Goal: Task Accomplishment & Management: Manage account settings

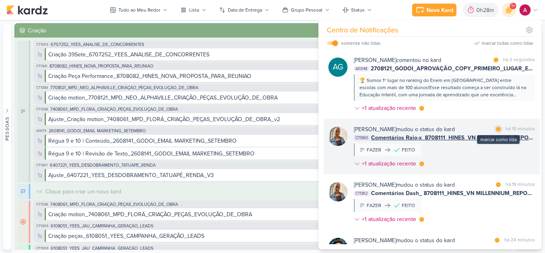
click at [497, 130] on div at bounding box center [498, 128] width 5 height 5
click at [472, 160] on div "[PERSON_NAME] mudou o status do kard marcar como não lida há 17 minutos CT1360 …" at bounding box center [444, 148] width 181 height 46
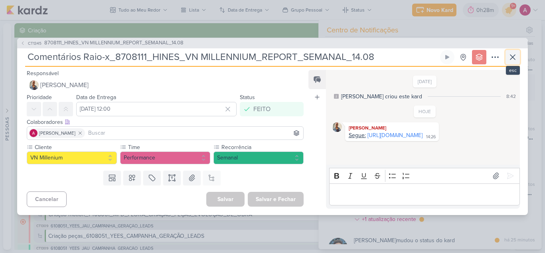
click at [514, 54] on icon at bounding box center [513, 57] width 10 height 10
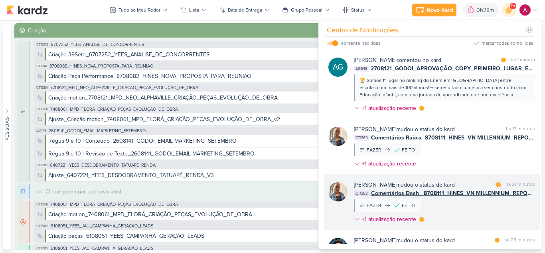
click at [468, 221] on div "[PERSON_NAME] mudou o status do kard marcar como lida há 21 minutos CT1362 Come…" at bounding box center [444, 203] width 181 height 46
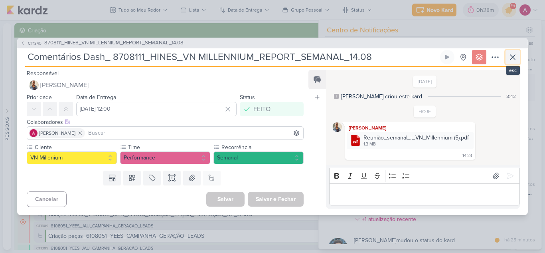
click at [515, 55] on icon at bounding box center [513, 57] width 10 height 10
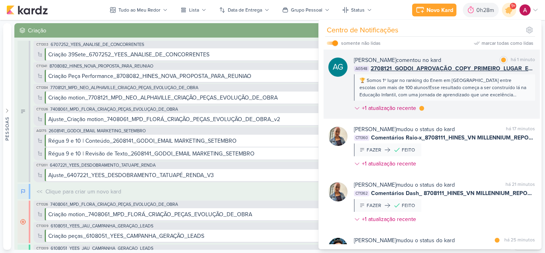
click at [449, 107] on div "[PERSON_NAME] comentou no kard marcar como lida há 1 minuto AG548 2708121_GODOI…" at bounding box center [444, 85] width 181 height 59
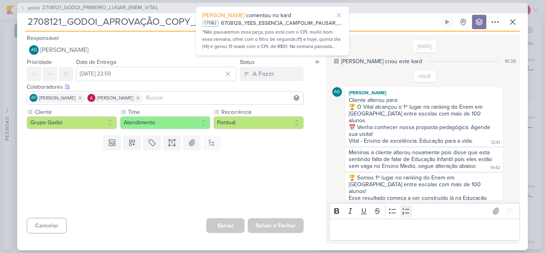
scroll to position [30, 0]
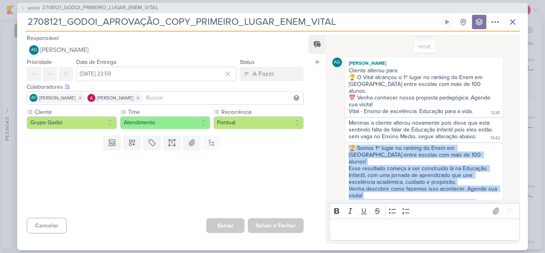
drag, startPoint x: 357, startPoint y: 146, endPoint x: 476, endPoint y: 191, distance: 127.4
click at [476, 191] on div "🏆 Somos 1º lugar no ranking do Enem em [GEOGRAPHIC_DATA] entre escolas com mais…" at bounding box center [424, 175] width 155 height 62
copy div "🏆 Somos 1º lugar no ranking do Enem em [GEOGRAPHIC_DATA] entre escolas com mais…"
click at [35, 6] on span "AG541" at bounding box center [34, 8] width 14 height 6
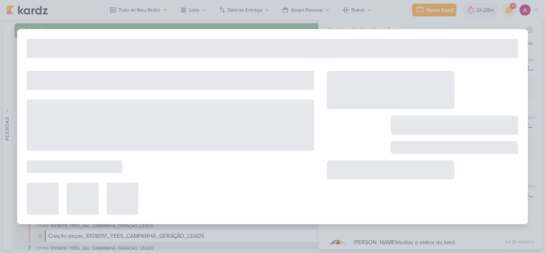
type input "2708121_GODOI_PRIMEIRO_LUGAR_ENEM_VITAL"
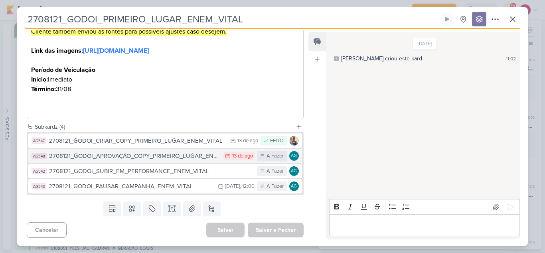
scroll to position [257, 0]
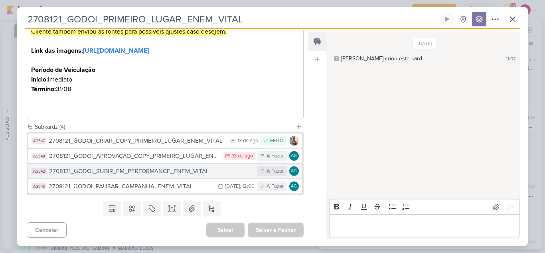
click at [158, 174] on div "2708121_GODOI_SUBIR_EM_PERFORMANCE_ENEM_VITAL" at bounding box center [151, 170] width 204 height 9
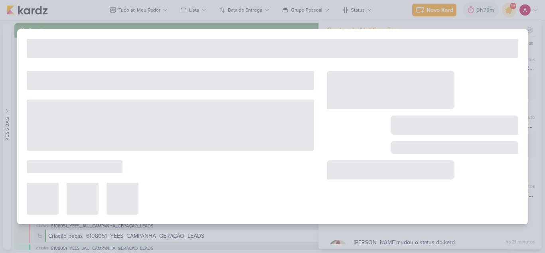
type input "2708121_GODOI_SUBIR_EM_PERFORMANCE_ENEM_VITAL"
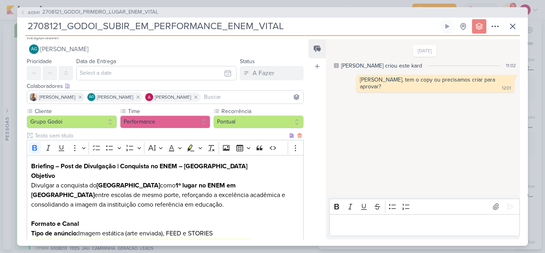
scroll to position [0, 0]
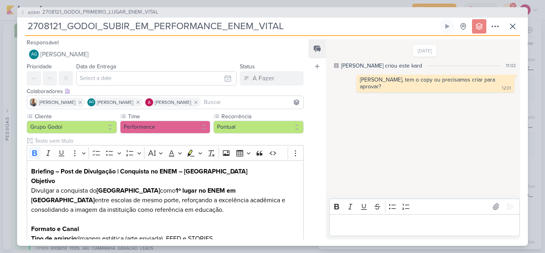
click at [369, 229] on p "Editor editing area: main" at bounding box center [424, 225] width 182 height 10
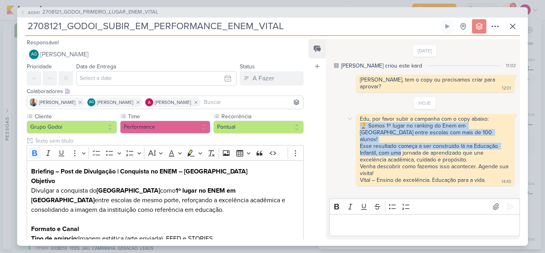
drag, startPoint x: 363, startPoint y: 120, endPoint x: 395, endPoint y: 137, distance: 36.4
click at [401, 137] on div "🏆 Somos 1º lugar no ranking do Enem em [GEOGRAPHIC_DATA] entre escolas com mais…" at bounding box center [435, 142] width 151 height 41
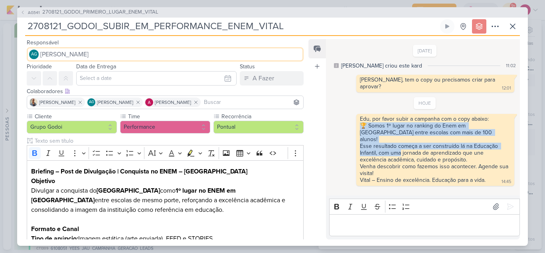
click at [89, 59] on span "[PERSON_NAME]" at bounding box center [64, 54] width 48 height 10
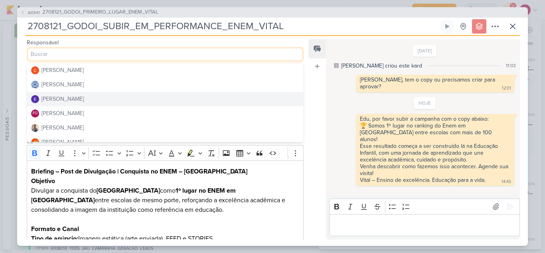
scroll to position [40, 0]
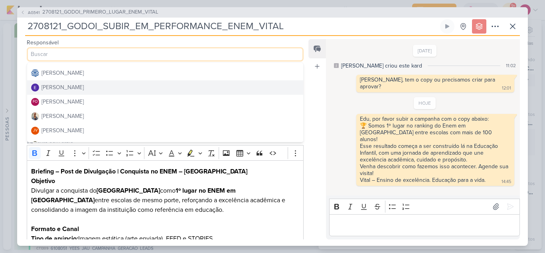
click at [77, 89] on div "[PERSON_NAME]" at bounding box center [62, 87] width 42 height 8
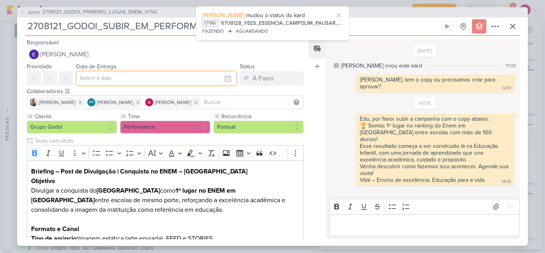
click at [88, 81] on input "text" at bounding box center [156, 78] width 160 height 14
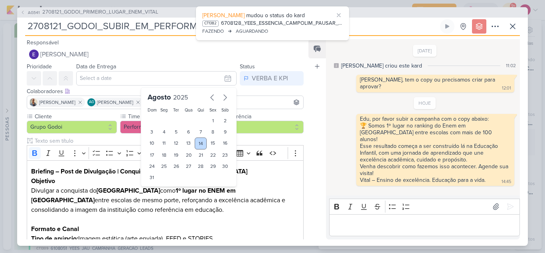
click at [197, 144] on div "14" at bounding box center [201, 143] width 12 height 12
type input "[DATE] 23:59"
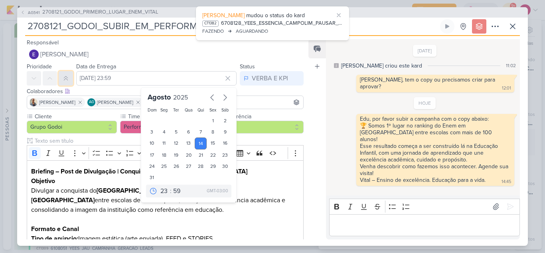
click at [68, 79] on icon at bounding box center [66, 78] width 6 height 6
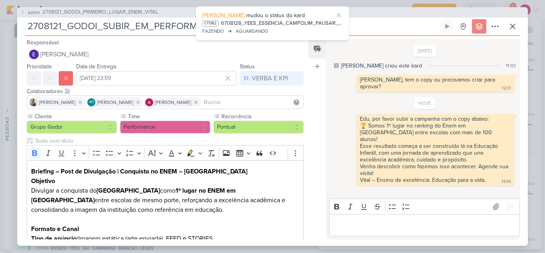
click at [247, 89] on div "Colaboradores Este kard pode ser visível a usuários da sua organização Este kar…" at bounding box center [165, 91] width 277 height 8
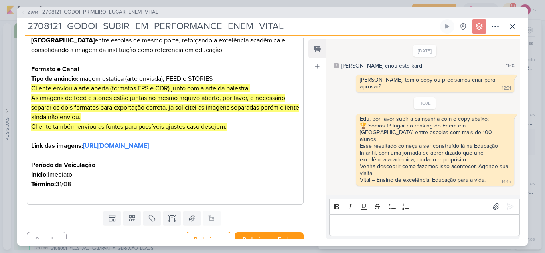
scroll to position [179, 0]
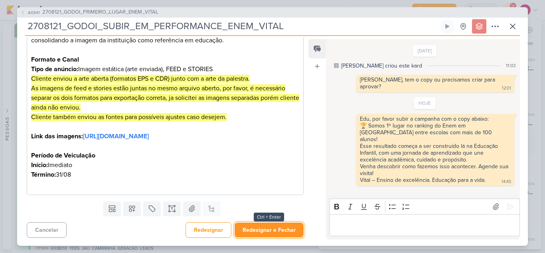
click at [278, 231] on button "Redesignar e Fechar" at bounding box center [269, 229] width 69 height 15
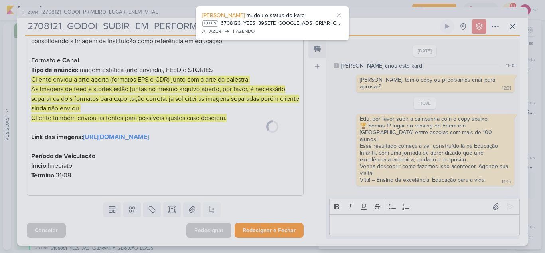
scroll to position [178, 0]
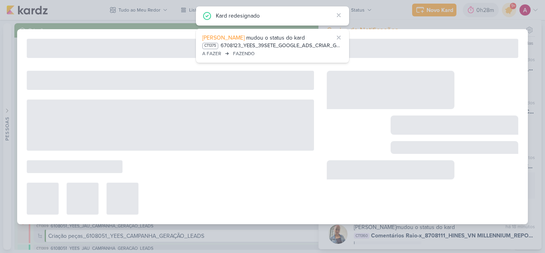
type input "2708121_GODOI_PRIMEIRO_LUGAR_ENEM_VITAL"
type input "[DATE] 23:59"
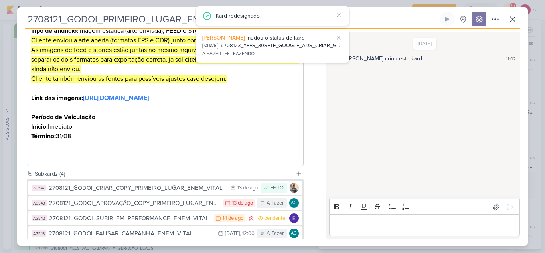
scroll to position [257, 0]
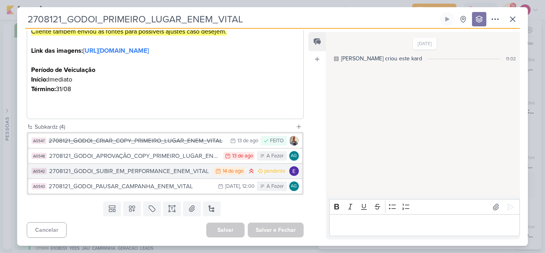
click at [199, 174] on div "2708121_GODOI_SUBIR_EM_PERFORMANCE_ENEM_VITAL" at bounding box center [129, 170] width 161 height 9
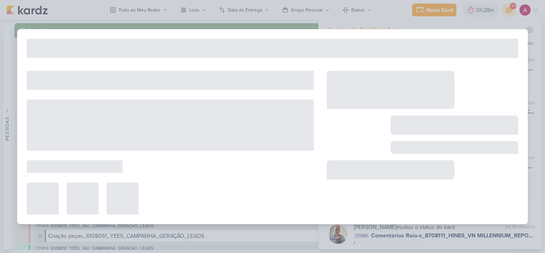
type input "2708121_GODOI_SUBIR_EM_PERFORMANCE_ENEM_VITAL"
type input "[DATE] 23:59"
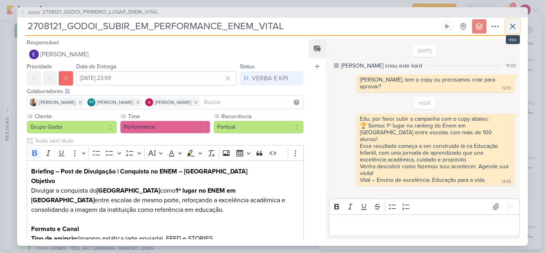
click at [513, 26] on icon at bounding box center [512, 26] width 5 height 5
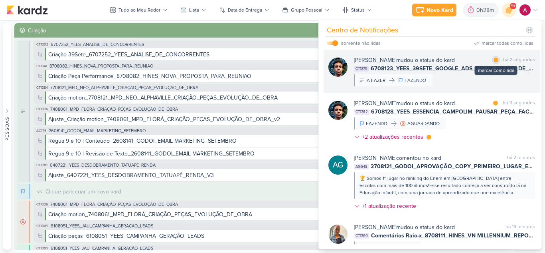
click at [494, 60] on div at bounding box center [496, 59] width 5 height 5
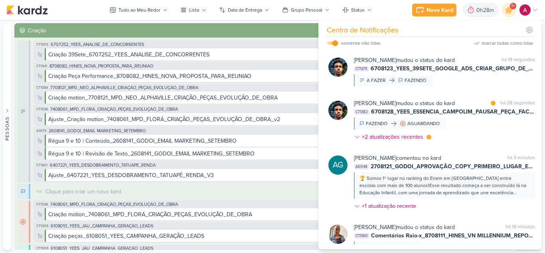
click at [467, 134] on div "[PERSON_NAME] mudou o status do kard marcar como lida há 28 segundos CT1382 670…" at bounding box center [444, 121] width 181 height 45
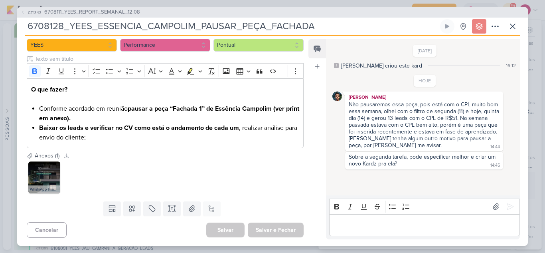
scroll to position [0, 0]
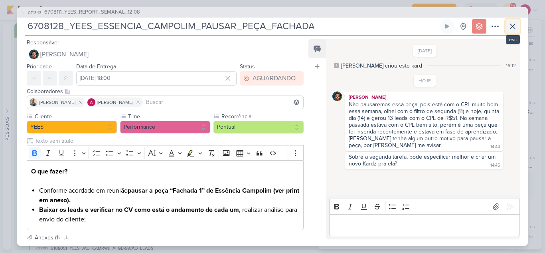
click at [510, 30] on icon at bounding box center [513, 27] width 10 height 10
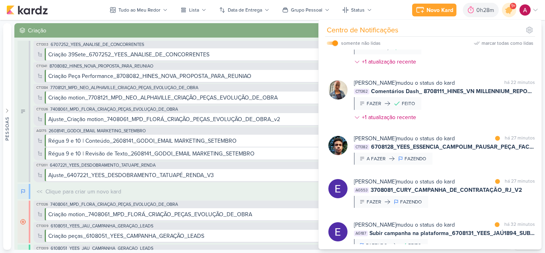
scroll to position [239, 0]
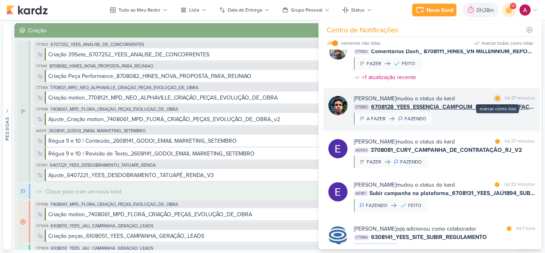
click at [497, 99] on div at bounding box center [497, 98] width 5 height 5
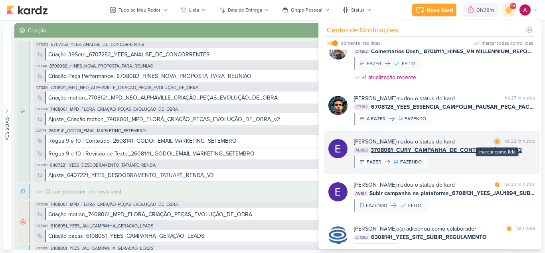
click at [495, 141] on div at bounding box center [497, 141] width 5 height 5
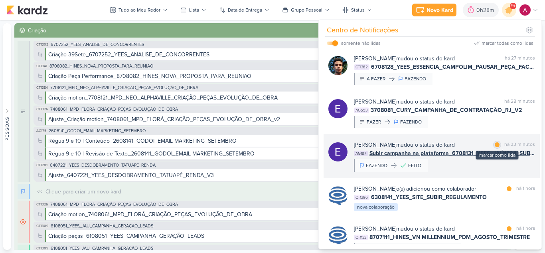
click at [496, 144] on div at bounding box center [497, 144] width 5 height 5
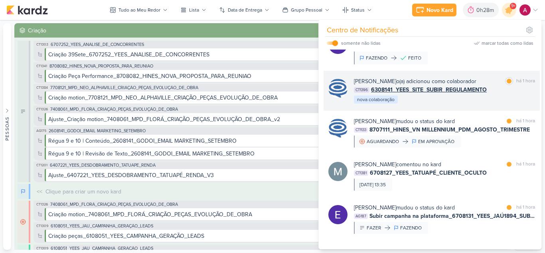
scroll to position [399, 0]
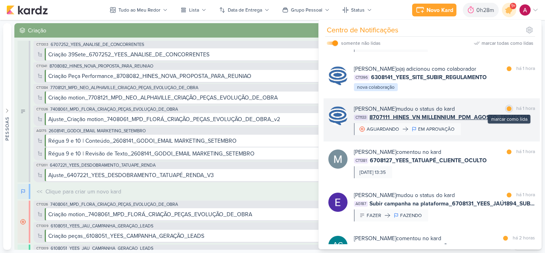
click at [507, 111] on div at bounding box center [509, 108] width 5 height 5
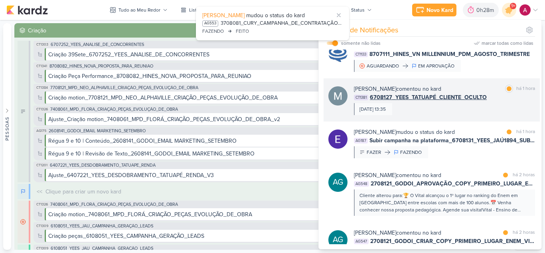
scroll to position [519, 0]
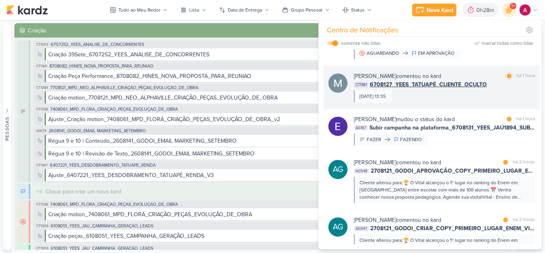
click at [453, 102] on div "[PERSON_NAME] comentou no kard marcar como lida há 1 hora CT1381 6708127_YEES_T…" at bounding box center [444, 87] width 181 height 30
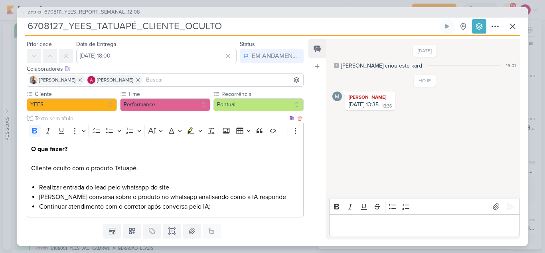
scroll to position [0, 0]
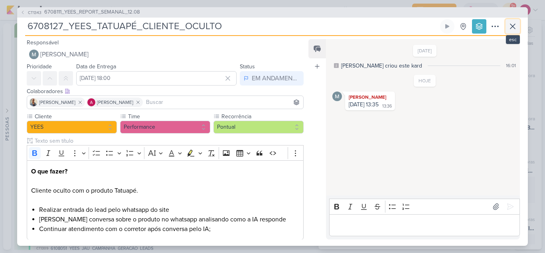
click at [512, 29] on icon at bounding box center [513, 27] width 10 height 10
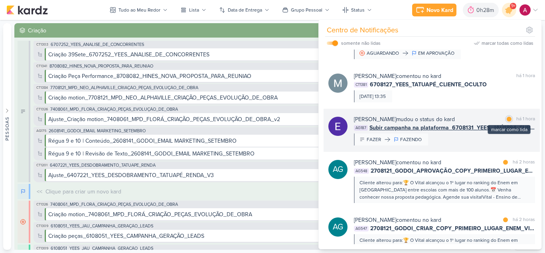
click at [507, 121] on div at bounding box center [509, 119] width 5 height 5
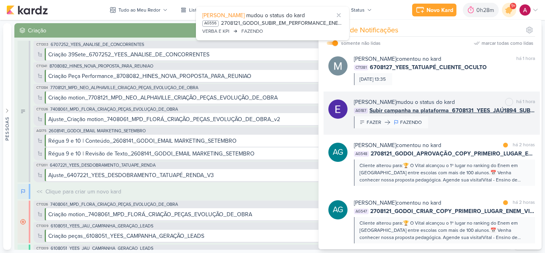
scroll to position [598, 0]
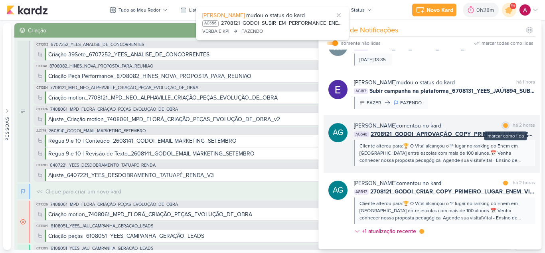
click at [503, 128] on div at bounding box center [505, 125] width 5 height 5
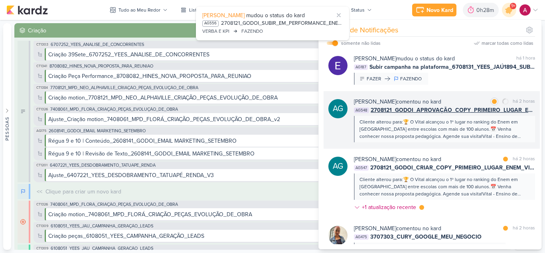
scroll to position [718, 0]
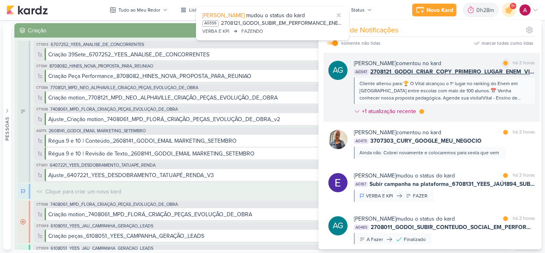
click at [475, 117] on div "[PERSON_NAME] comentou no kard marcar como lida há 2 horas AG547 2708121_GODOI_…" at bounding box center [444, 88] width 181 height 59
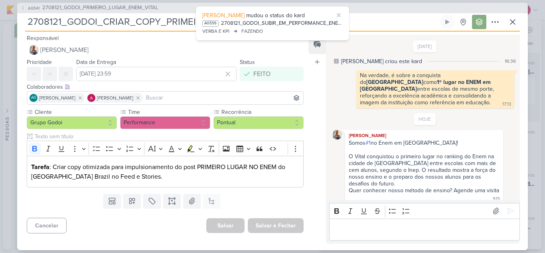
scroll to position [130, 0]
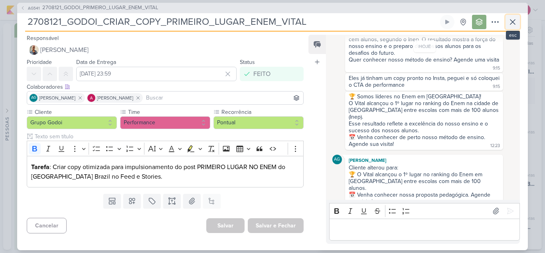
click at [513, 26] on icon at bounding box center [513, 22] width 10 height 10
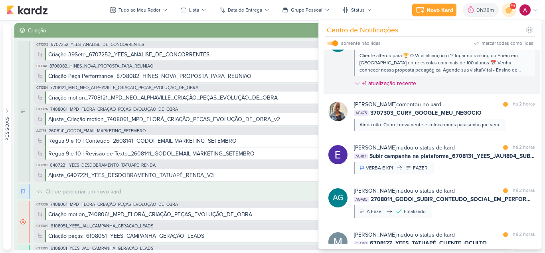
scroll to position [758, 0]
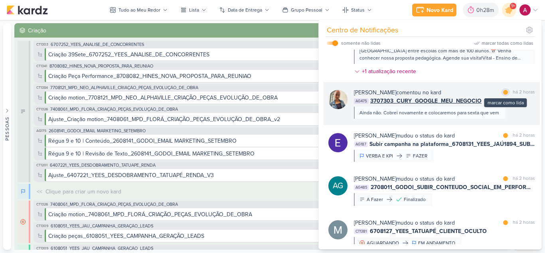
click at [504, 95] on div at bounding box center [505, 92] width 5 height 5
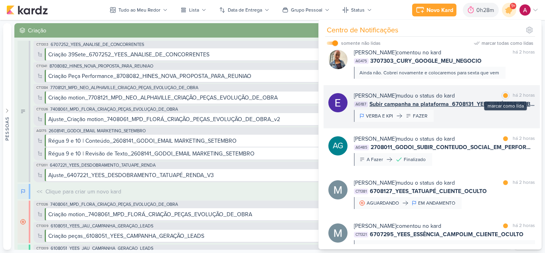
click at [503, 98] on div at bounding box center [505, 95] width 5 height 5
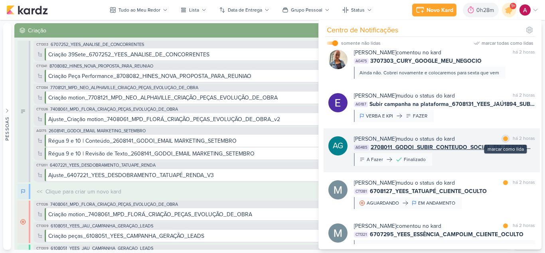
click at [503, 141] on div at bounding box center [505, 138] width 5 height 5
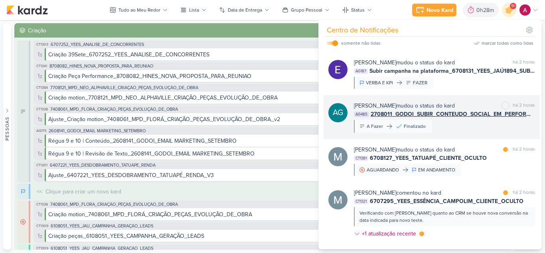
scroll to position [838, 0]
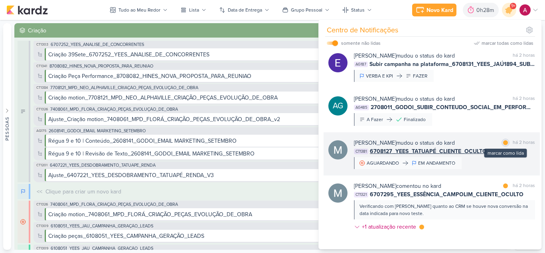
click at [503, 145] on div at bounding box center [505, 142] width 5 height 5
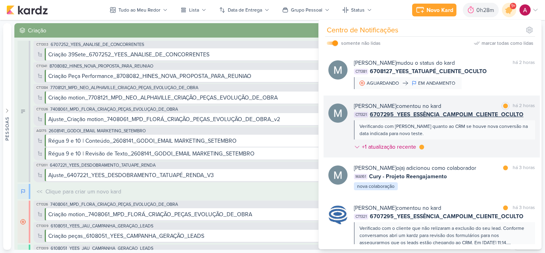
scroll to position [958, 0]
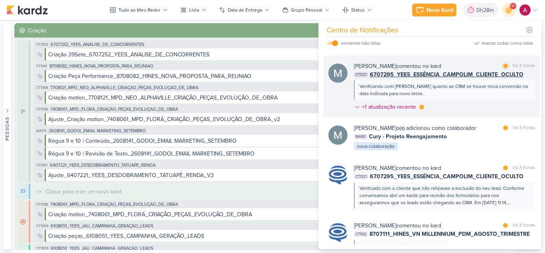
click at [472, 99] on div "Verificando com [PERSON_NAME] quanto ao CRM se houve nova conversão na data ind…" at bounding box center [444, 89] width 181 height 19
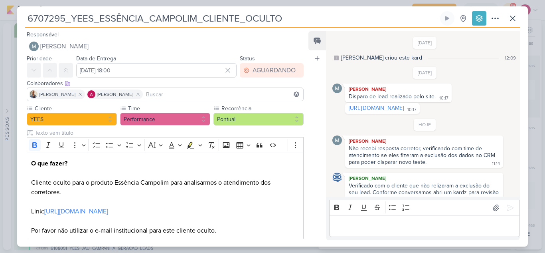
scroll to position [103, 0]
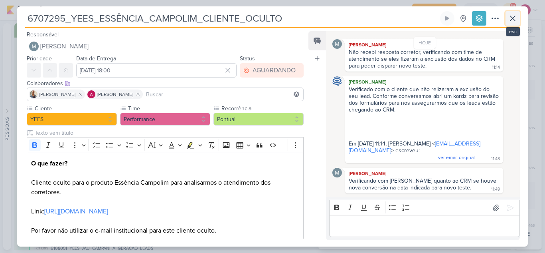
click at [516, 16] on icon at bounding box center [513, 19] width 10 height 10
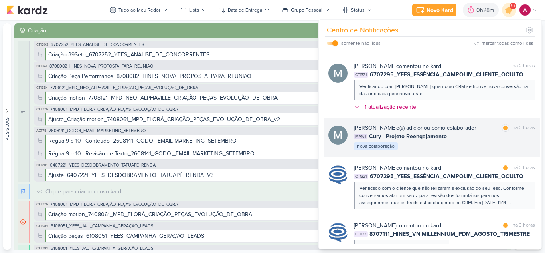
click at [485, 150] on div "[PERSON_NAME] o(a) adicionou como colaborador marcar como lida há 3 horas MA161…" at bounding box center [444, 137] width 181 height 27
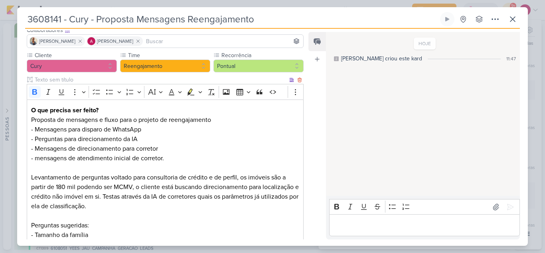
scroll to position [0, 0]
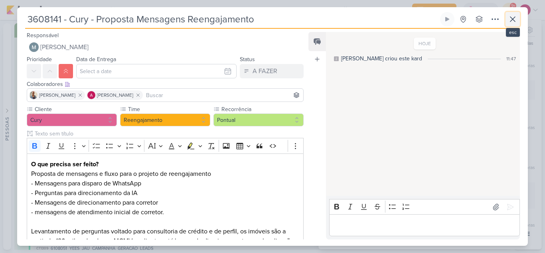
click at [511, 18] on icon at bounding box center [512, 19] width 5 height 5
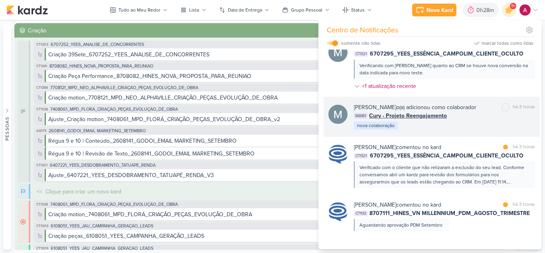
scroll to position [1037, 0]
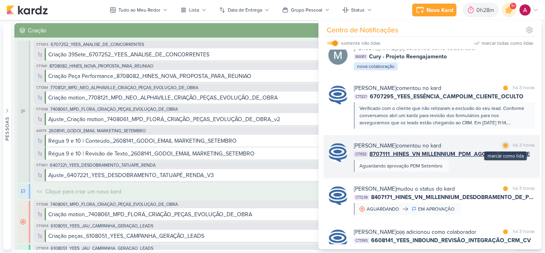
click at [504, 148] on div at bounding box center [505, 145] width 5 height 5
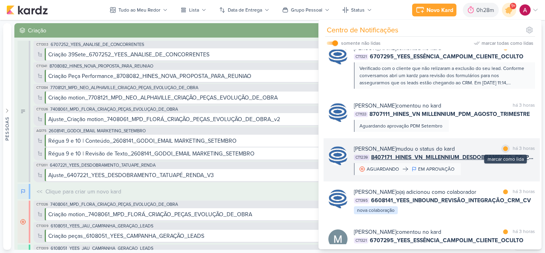
click at [504, 151] on div at bounding box center [505, 148] width 5 height 5
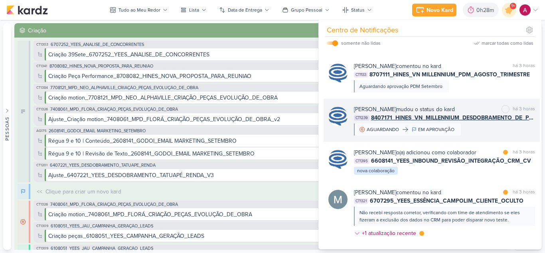
scroll to position [1117, 0]
click at [484, 135] on div "[PERSON_NAME] mudou o status do kard marcar como não lida há 3 horas CT1239 840…" at bounding box center [444, 120] width 181 height 30
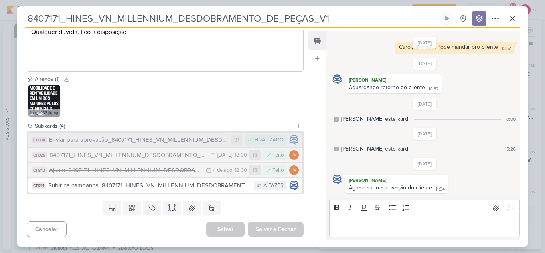
scroll to position [256, 0]
click at [513, 19] on icon at bounding box center [512, 18] width 5 height 5
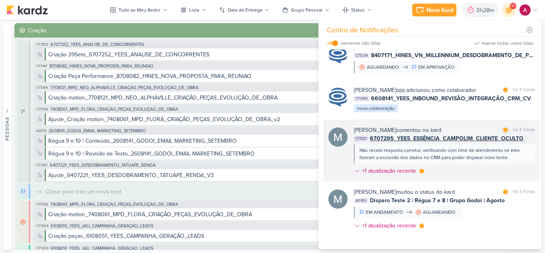
scroll to position [1197, 0]
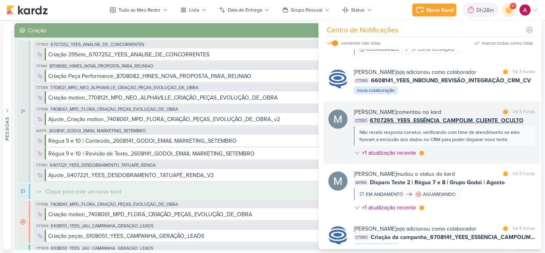
click at [447, 160] on div "[PERSON_NAME] comentou no kard marcar como lida há 3 horas CT1321 6707295_YEES_…" at bounding box center [444, 134] width 181 height 52
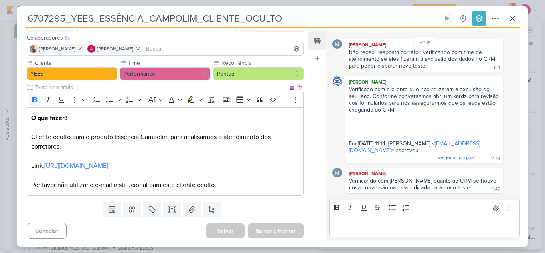
scroll to position [47, 0]
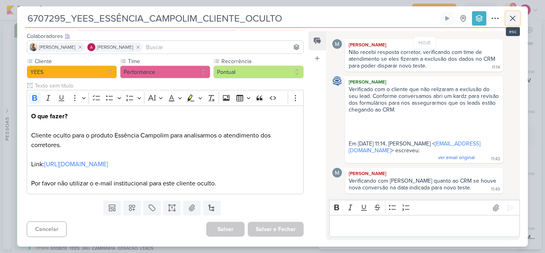
click at [514, 22] on icon at bounding box center [513, 19] width 10 height 10
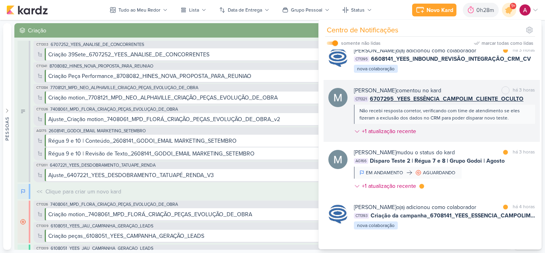
scroll to position [1237, 0]
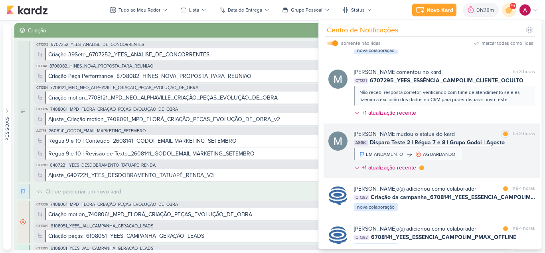
click at [494, 173] on div "[PERSON_NAME] mudou o status do kard marcar como lida há 3 horas AG166 Disparo …" at bounding box center [444, 152] width 181 height 45
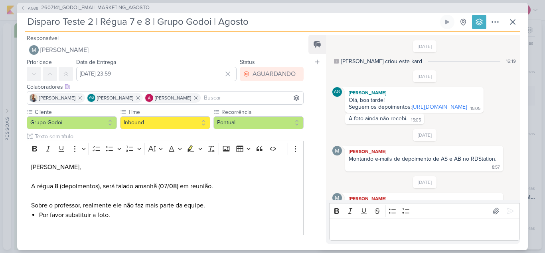
scroll to position [612, 0]
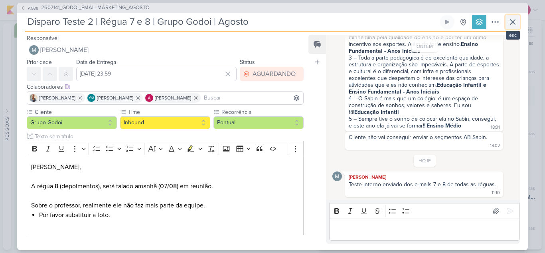
click at [511, 23] on icon at bounding box center [512, 22] width 5 height 5
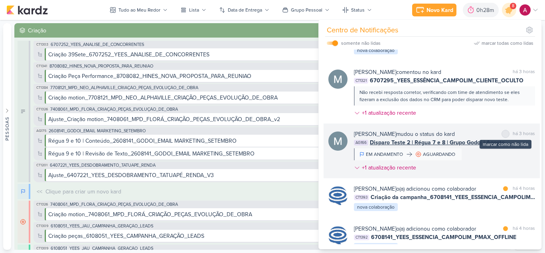
click at [504, 136] on div at bounding box center [505, 133] width 5 height 5
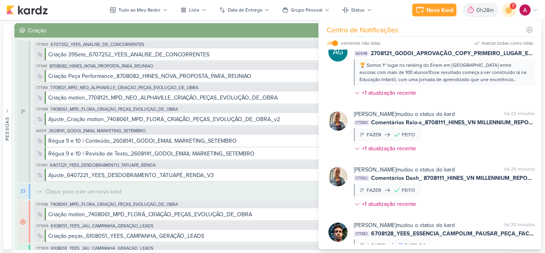
scroll to position [0, 0]
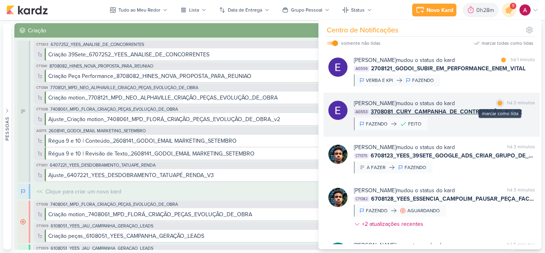
click at [498, 103] on div at bounding box center [500, 103] width 5 height 5
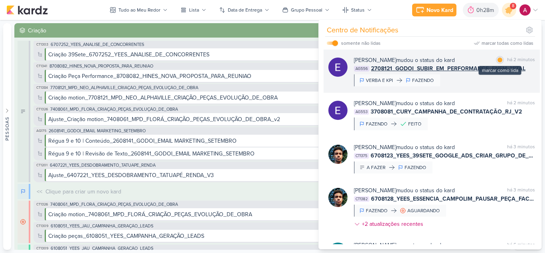
click at [498, 61] on div at bounding box center [500, 59] width 5 height 5
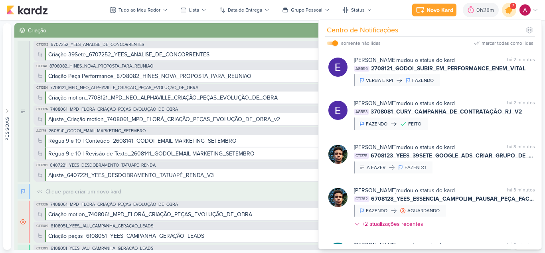
click at [508, 12] on icon at bounding box center [509, 10] width 10 height 10
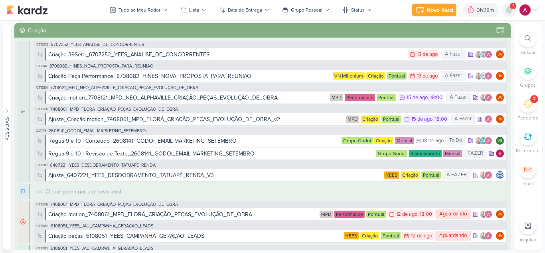
click at [509, 13] on icon at bounding box center [509, 9] width 6 height 7
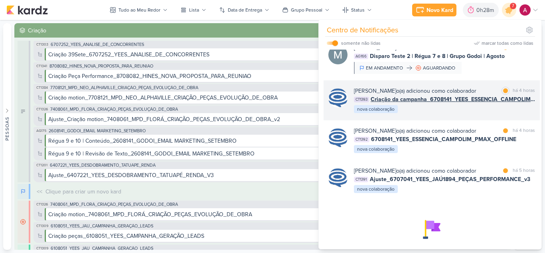
scroll to position [233, 0]
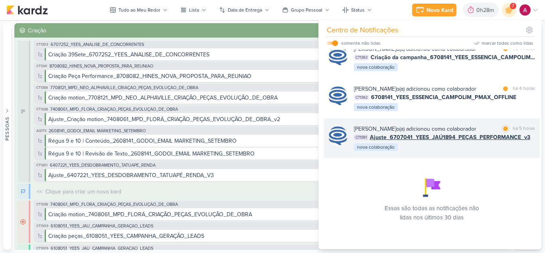
click at [454, 145] on div "[PERSON_NAME] o(a) adicionou como colaborador marcar como lida há 5 horas CT139…" at bounding box center [444, 137] width 181 height 27
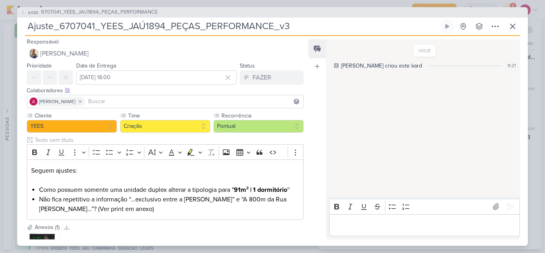
scroll to position [0, 0]
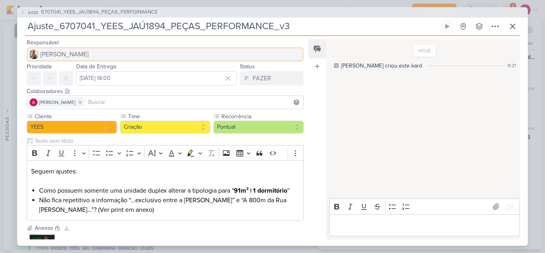
click at [92, 54] on button "[PERSON_NAME]" at bounding box center [165, 54] width 277 height 14
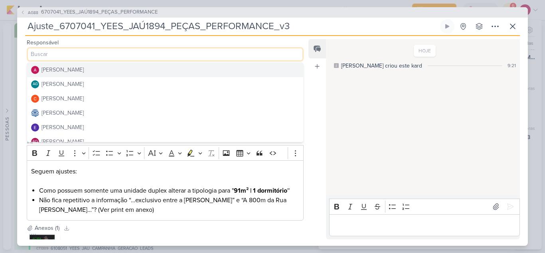
click at [96, 70] on button "[PERSON_NAME]" at bounding box center [165, 70] width 276 height 14
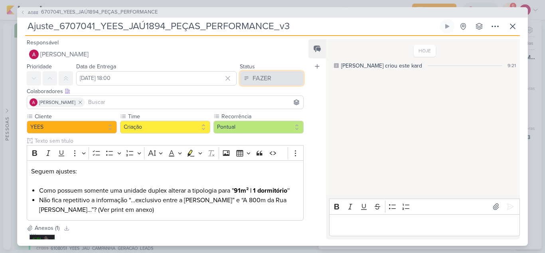
click at [258, 79] on div "FAZER" at bounding box center [262, 78] width 19 height 10
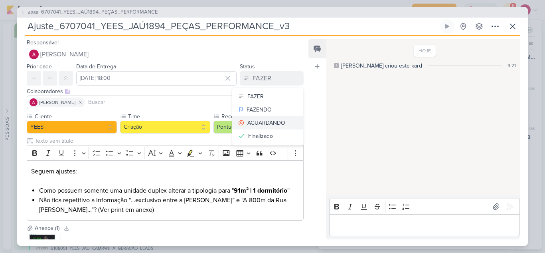
click at [264, 118] on div "AGUARDANDO" at bounding box center [266, 122] width 38 height 8
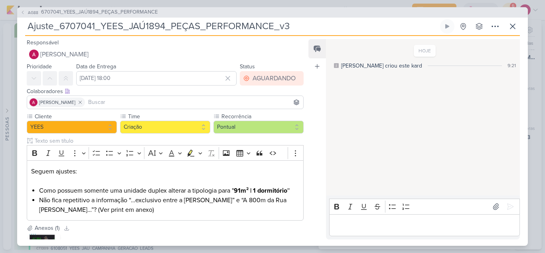
click at [350, 223] on p "Editor editing area: main" at bounding box center [424, 225] width 182 height 10
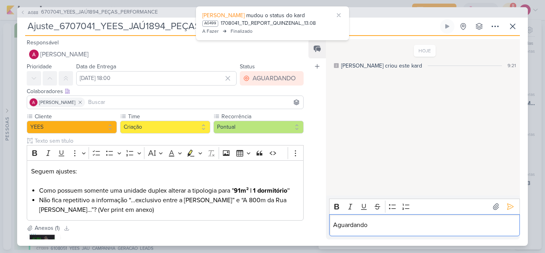
drag, startPoint x: 336, startPoint y: 224, endPoint x: 382, endPoint y: 228, distance: 46.4
click at [382, 228] on p "Aguardando" at bounding box center [424, 225] width 182 height 10
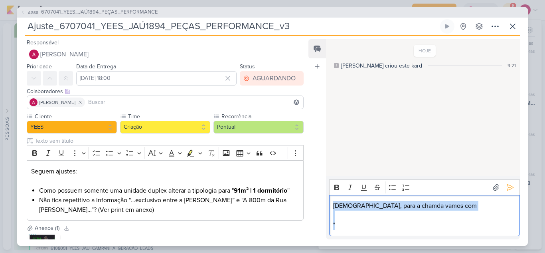
drag, startPoint x: 347, startPoint y: 223, endPoint x: 331, endPoint y: 208, distance: 21.7
click at [331, 208] on div "[DEMOGRAPHIC_DATA], para a chamda vamos com "" at bounding box center [424, 215] width 191 height 41
click at [339, 224] on p """ at bounding box center [424, 225] width 182 height 10
drag, startPoint x: 339, startPoint y: 225, endPoint x: 330, endPoint y: 208, distance: 18.8
click at [330, 208] on div "[DEMOGRAPHIC_DATA], para a chamda vamos com "" at bounding box center [424, 215] width 191 height 41
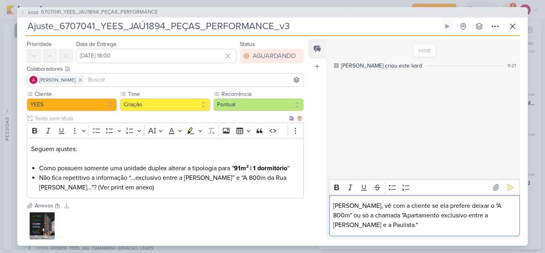
scroll to position [40, 0]
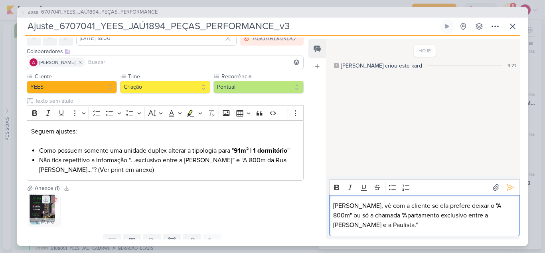
click at [45, 203] on button at bounding box center [46, 199] width 8 height 8
click at [41, 214] on img at bounding box center [44, 210] width 32 height 32
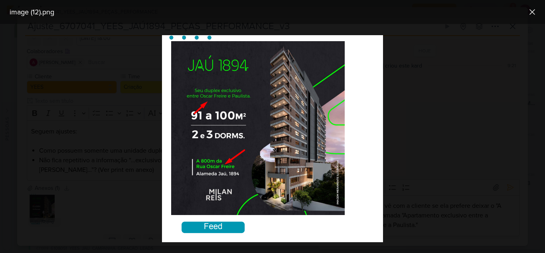
click at [114, 206] on div at bounding box center [272, 138] width 545 height 229
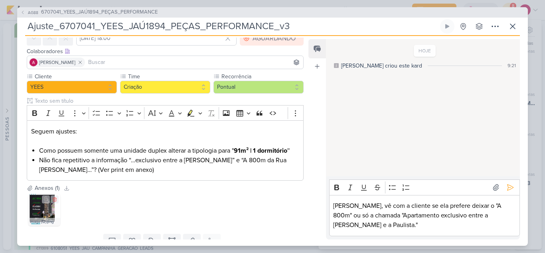
click at [46, 216] on img at bounding box center [44, 210] width 32 height 32
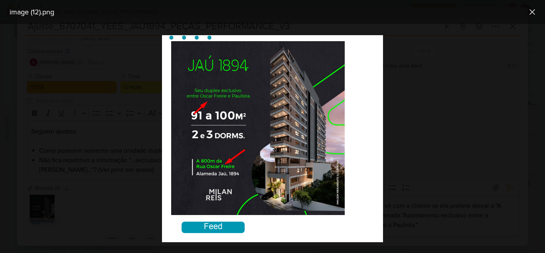
click at [434, 230] on div at bounding box center [272, 138] width 545 height 229
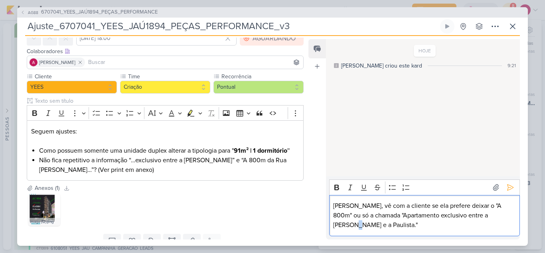
click at [492, 217] on p "[PERSON_NAME], vê com a cliente se ela prefere deixar o "A 800m" ou só a chamad…" at bounding box center [424, 215] width 182 height 29
click at [366, 226] on p "[PERSON_NAME], vê com a cliente se ela prefere deixar o "A 800m" ou só a chamad…" at bounding box center [424, 215] width 182 height 29
click at [492, 205] on p "[PERSON_NAME], vê com a cliente se ela prefere deixar o "A 800m" ou só a chamad…" at bounding box center [424, 215] width 182 height 29
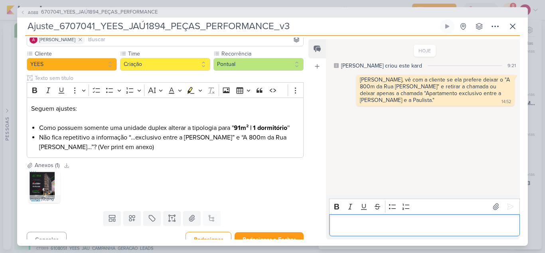
scroll to position [72, 0]
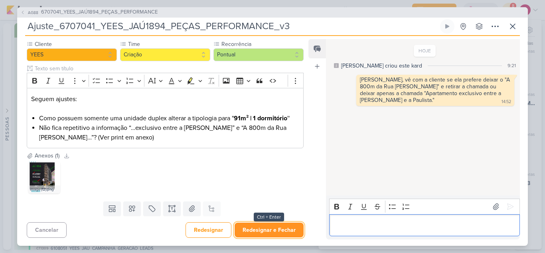
click at [281, 231] on button "Redesignar e Fechar" at bounding box center [269, 229] width 69 height 15
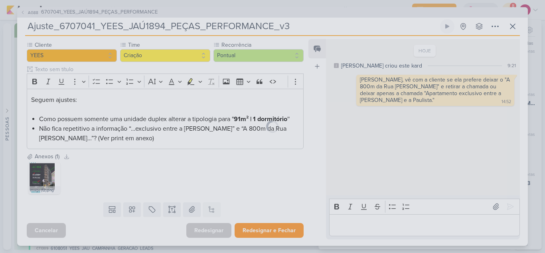
scroll to position [0, 0]
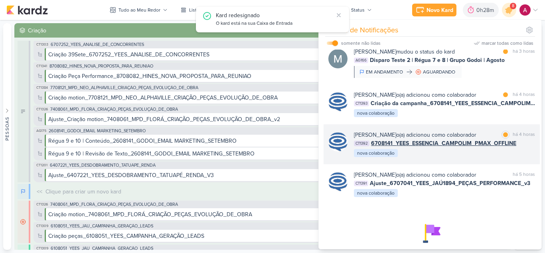
click at [476, 139] on div "[PERSON_NAME] o(a) adicionou como colaborador" at bounding box center [415, 134] width 122 height 8
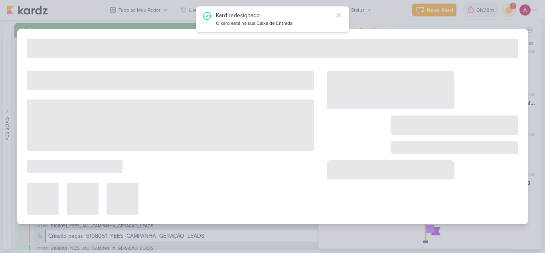
type input "6708141_YEES_ESSENCIA_CAMPOLIM_PMAX_OFFLINE"
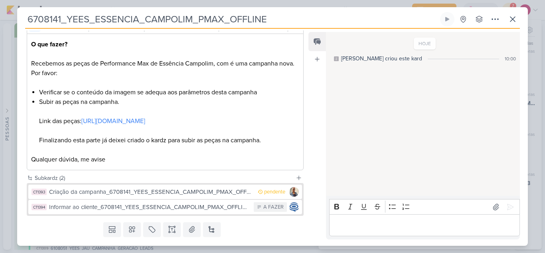
scroll to position [150, 0]
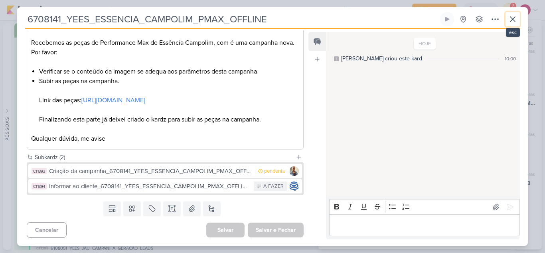
click at [510, 19] on icon at bounding box center [513, 19] width 10 height 10
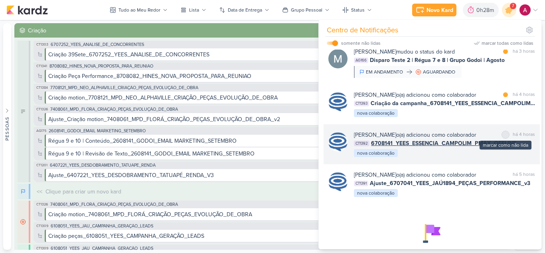
click at [503, 137] on div at bounding box center [505, 134] width 5 height 5
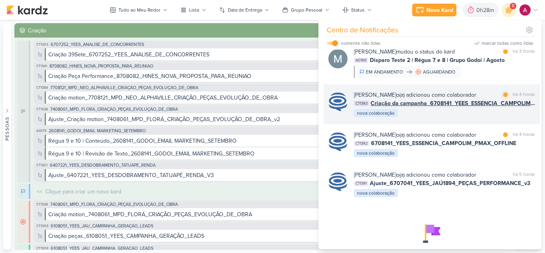
click at [456, 118] on div "[PERSON_NAME] o(a) adicionou como colaborador marcar como lida há 4 horas CT139…" at bounding box center [444, 104] width 181 height 27
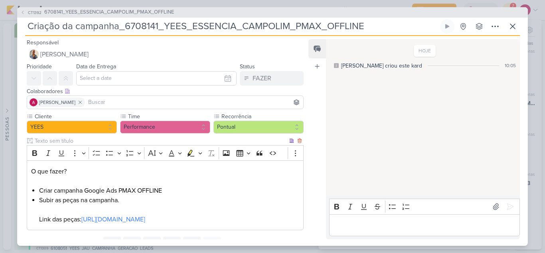
scroll to position [45, 0]
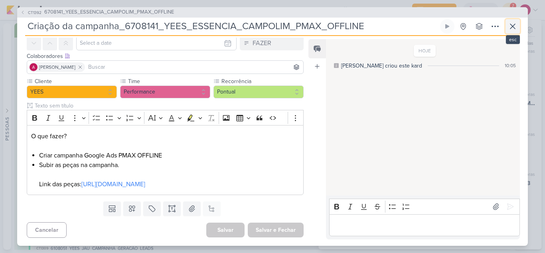
click at [508, 28] on icon at bounding box center [513, 27] width 10 height 10
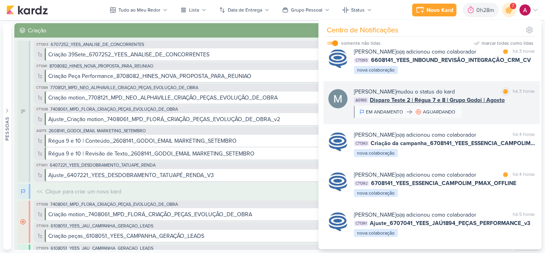
scroll to position [154, 0]
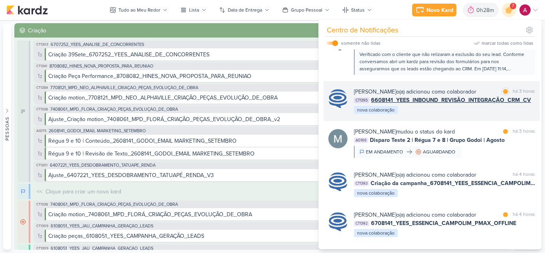
click at [485, 115] on div "[PERSON_NAME] o(a) adicionou como colaborador marcar como lida há 3 horas CT139…" at bounding box center [444, 100] width 181 height 27
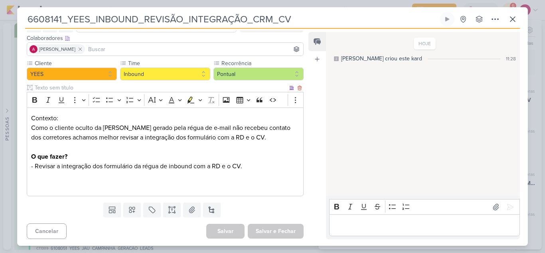
scroll to position [47, 0]
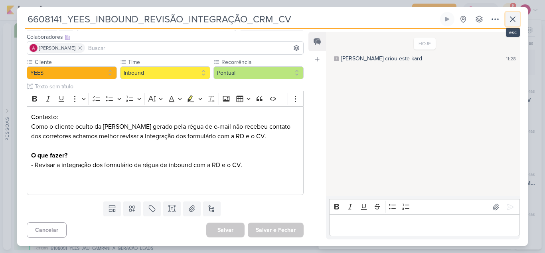
click at [512, 23] on icon at bounding box center [513, 19] width 10 height 10
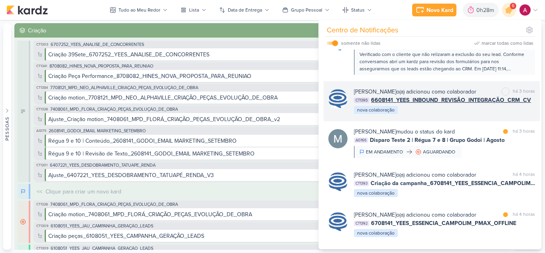
click at [484, 115] on div "[PERSON_NAME] o(a) adicionou como colaborador marcar como não lida há 3 horas C…" at bounding box center [444, 100] width 181 height 27
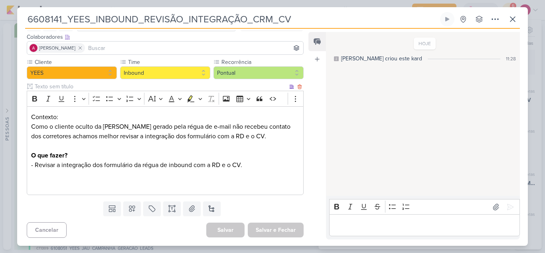
scroll to position [0, 0]
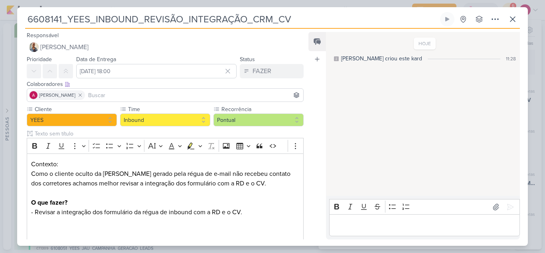
click at [117, 95] on input at bounding box center [194, 95] width 215 height 10
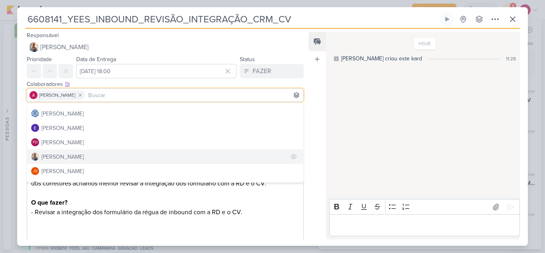
scroll to position [80, 0]
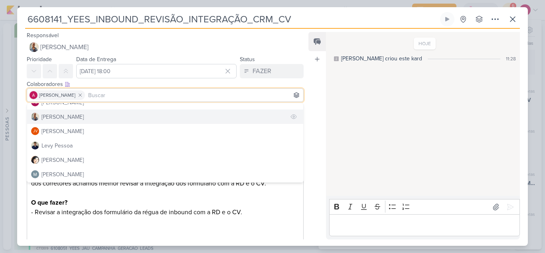
click at [56, 117] on div "[PERSON_NAME]" at bounding box center [62, 117] width 42 height 8
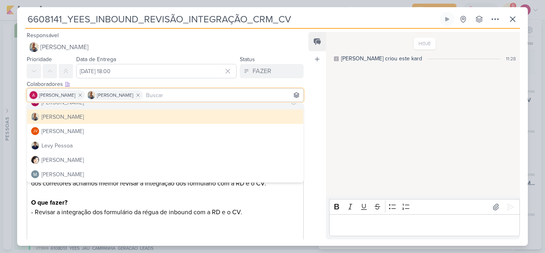
scroll to position [120, 0]
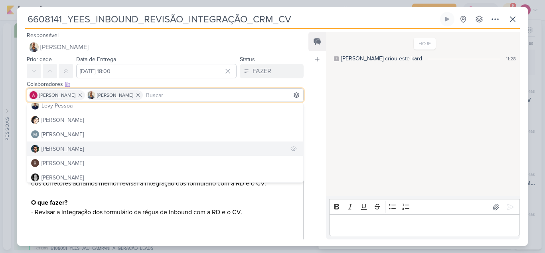
click at [68, 145] on div "[PERSON_NAME]" at bounding box center [62, 148] width 42 height 8
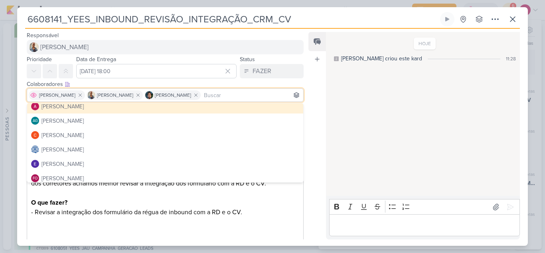
scroll to position [0, 0]
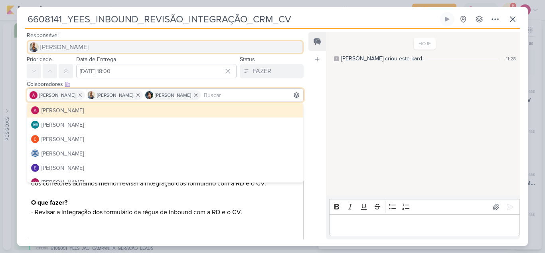
click at [71, 50] on span "[PERSON_NAME]" at bounding box center [64, 47] width 48 height 10
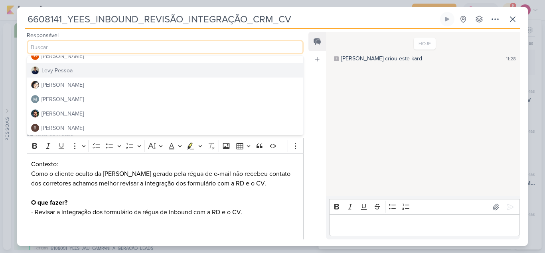
scroll to position [120, 0]
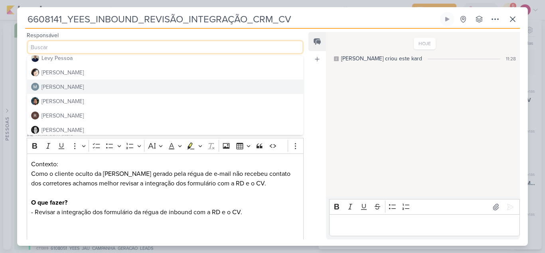
click at [67, 88] on div "[PERSON_NAME]" at bounding box center [62, 87] width 42 height 8
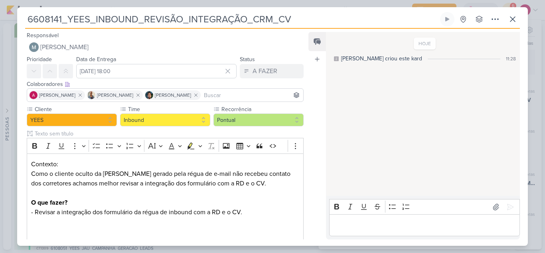
click at [368, 225] on p "Editor editing area: main" at bounding box center [424, 225] width 182 height 10
click at [167, 71] on input "[DATE] 18:00" at bounding box center [156, 71] width 160 height 14
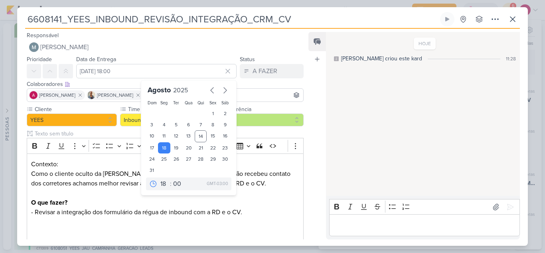
click at [387, 123] on div "HOJE [PERSON_NAME] criou este kard 11:28" at bounding box center [422, 114] width 193 height 163
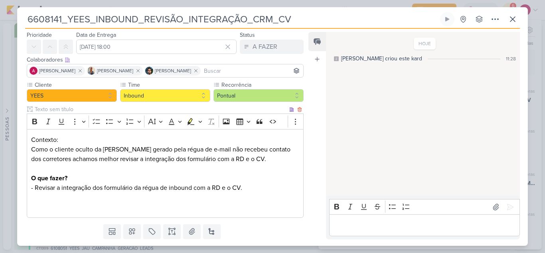
scroll to position [47, 0]
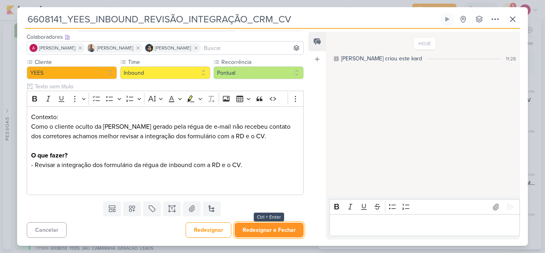
click at [284, 231] on button "Redesignar e Fechar" at bounding box center [269, 229] width 69 height 15
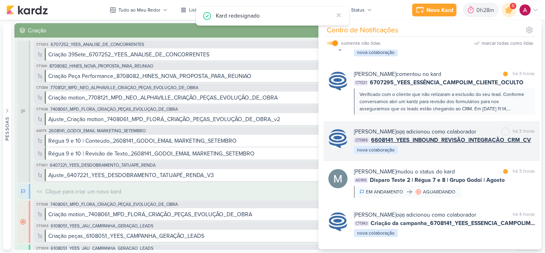
scroll to position [74, 0]
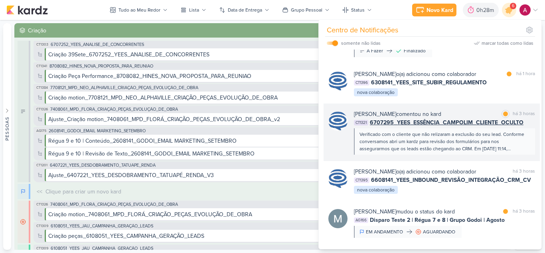
click at [493, 143] on div "Verificado com o cliente que não relizaram a exclusão do seu lead. Conforme con…" at bounding box center [443, 141] width 169 height 22
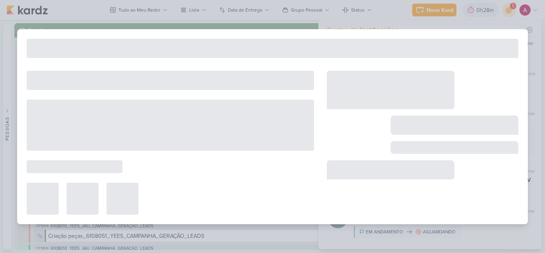
type input "6707295_YEES_ESSÊNCIA_CAMPOLIM_CLIENTE_OCULTO"
type input "[DATE] 18:00"
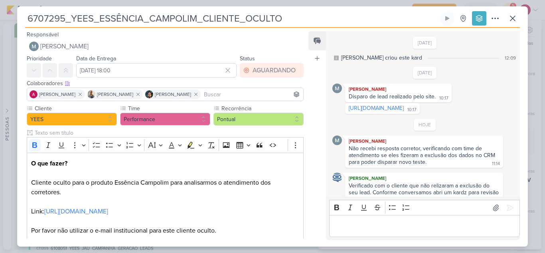
scroll to position [103, 0]
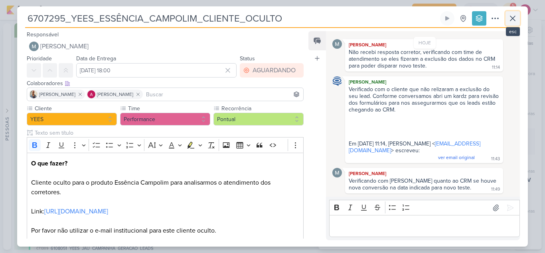
click at [512, 18] on icon at bounding box center [512, 18] width 5 height 5
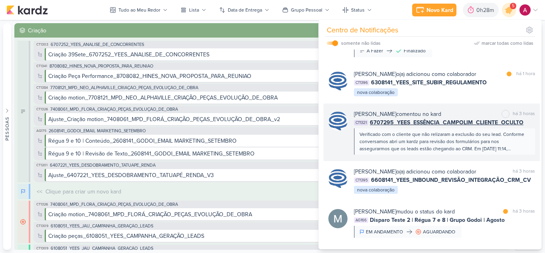
scroll to position [34, 0]
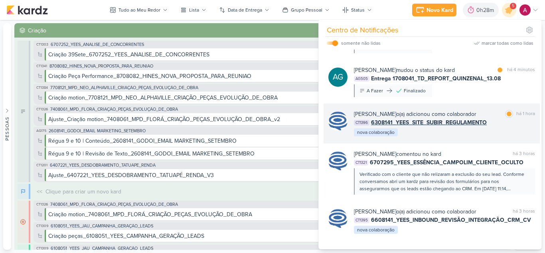
click at [471, 137] on div "[PERSON_NAME] o(a) adicionou como colaborador marcar como lida há 1 hora CT1396…" at bounding box center [444, 123] width 181 height 27
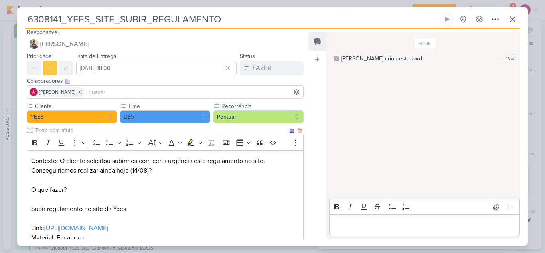
scroll to position [0, 0]
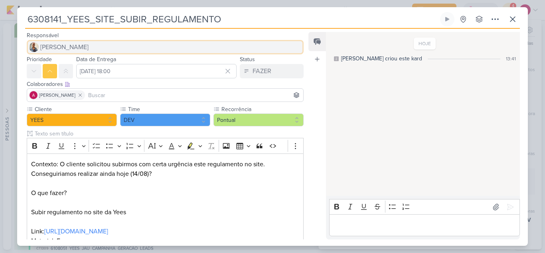
click at [49, 43] on span "[PERSON_NAME]" at bounding box center [64, 47] width 48 height 10
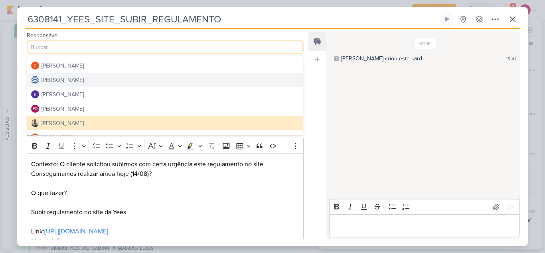
scroll to position [40, 0]
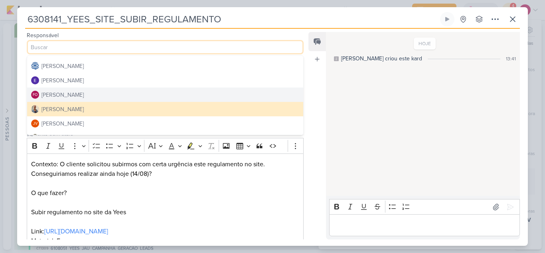
click at [67, 95] on div "[PERSON_NAME]" at bounding box center [62, 95] width 42 height 8
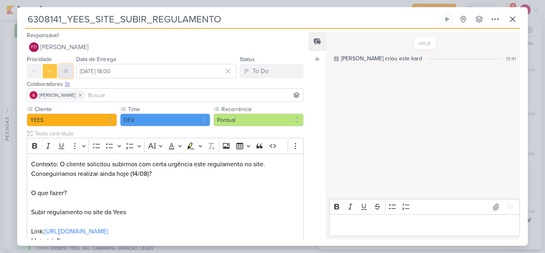
click at [67, 73] on icon at bounding box center [66, 71] width 6 height 6
click at [96, 95] on input at bounding box center [194, 95] width 215 height 10
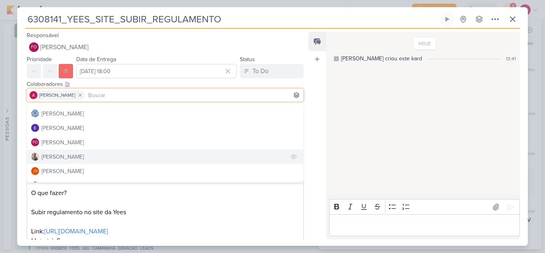
click at [59, 160] on div "[PERSON_NAME]" at bounding box center [62, 156] width 42 height 8
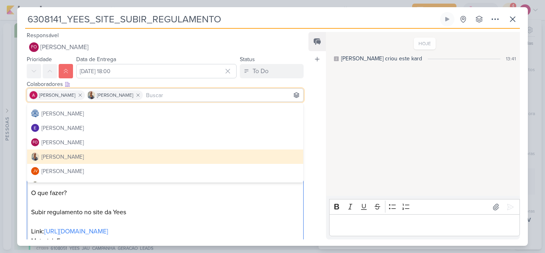
click at [236, 230] on p "Contexto: O cliente solicitou subirmos com certa urgência este regulamento no s…" at bounding box center [165, 216] width 268 height 115
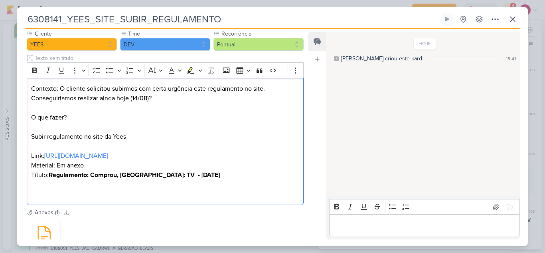
scroll to position [132, 0]
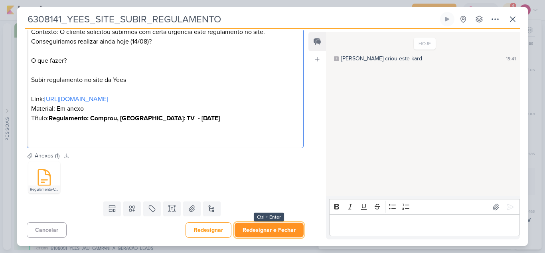
click at [271, 233] on button "Redesignar e Fechar" at bounding box center [269, 229] width 69 height 15
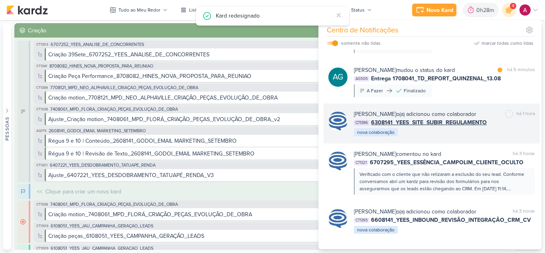
scroll to position [0, 0]
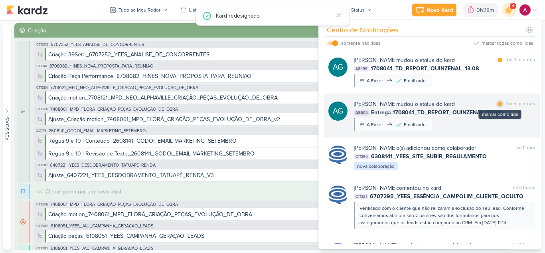
click at [496, 105] on div "marcar como lida" at bounding box center [500, 104] width 8 height 8
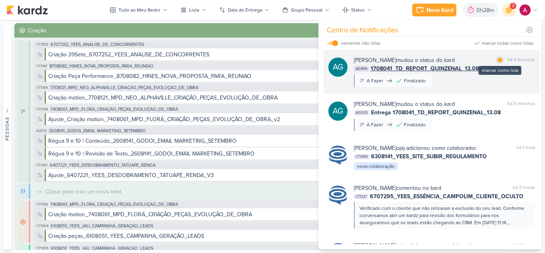
click at [500, 61] on div "marcar como lida" at bounding box center [500, 60] width 8 height 8
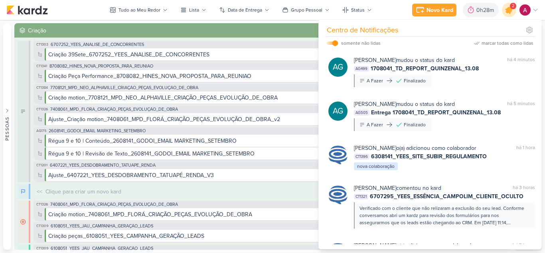
click at [510, 14] on icon at bounding box center [509, 10] width 14 height 14
